Goal: Find specific page/section: Find specific page/section

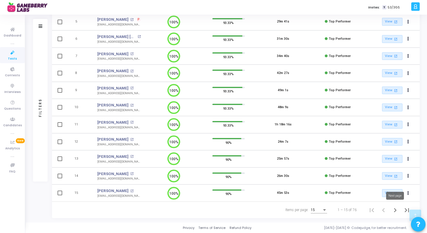
click at [396, 212] on icon "Next page" at bounding box center [395, 210] width 8 height 8
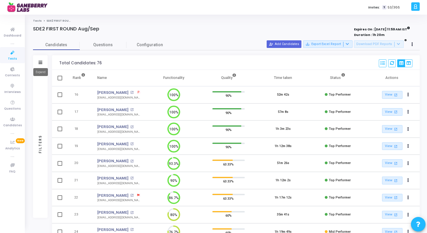
click at [41, 62] on icon at bounding box center [41, 62] width 4 height 3
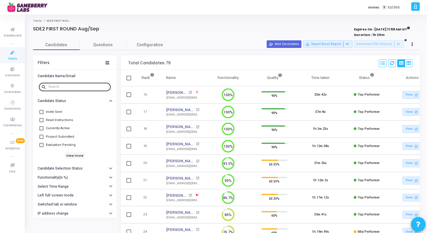
click at [84, 86] on input "text" at bounding box center [78, 87] width 60 height 4
paste input "simsri2805@gmail.com"
type input "simsri2805@gmail.com"
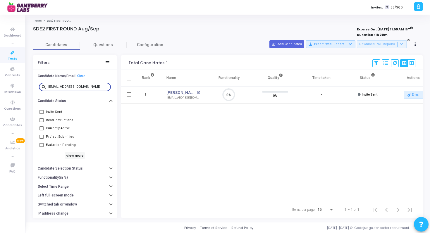
click at [11, 58] on span "Tests" at bounding box center [12, 58] width 9 height 5
